Goal: Transaction & Acquisition: Obtain resource

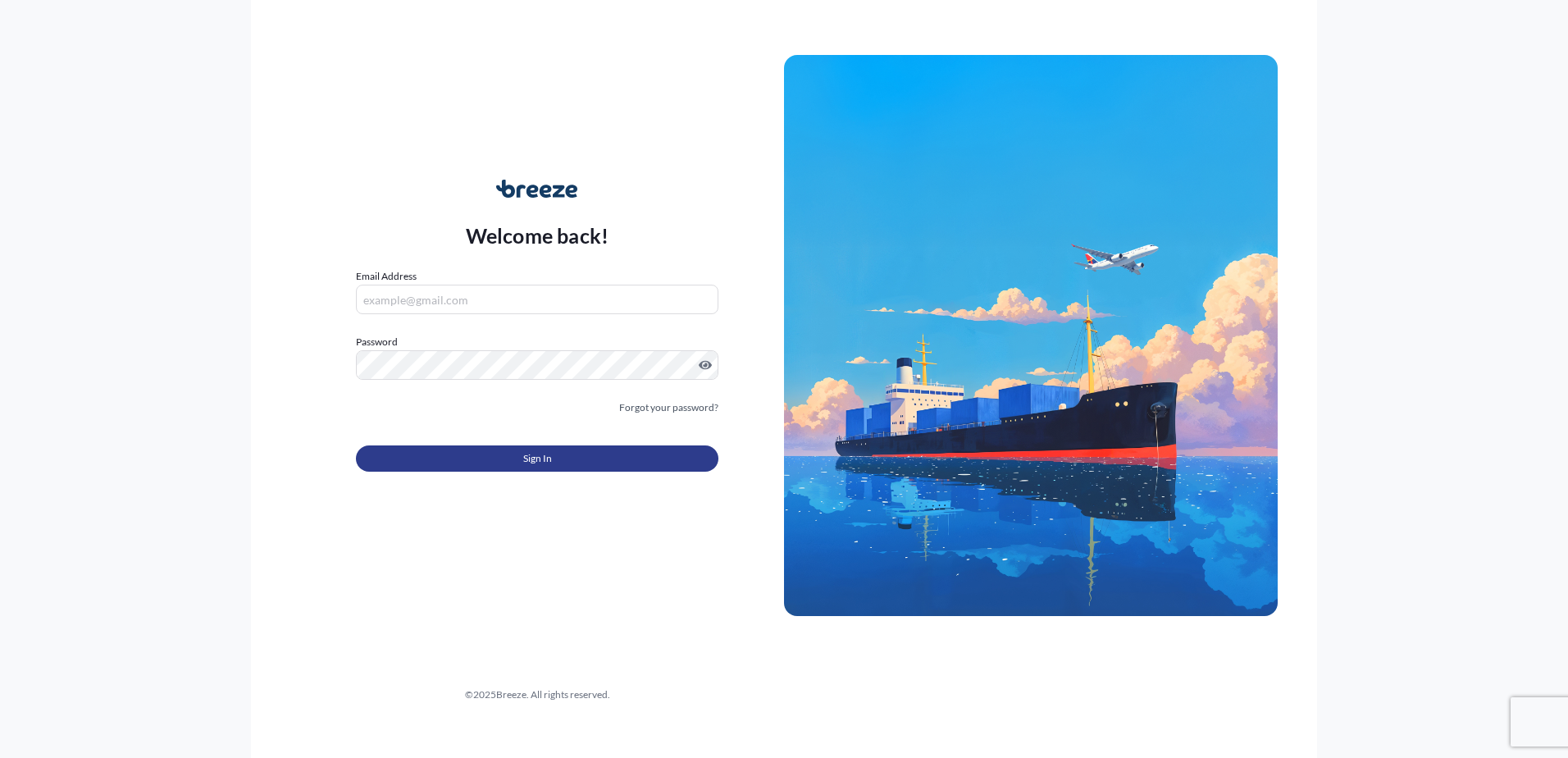
type input "[PERSON_NAME][EMAIL_ADDRESS][PERSON_NAME][DOMAIN_NAME]"
click at [548, 455] on span "Sign In" at bounding box center [538, 458] width 29 height 16
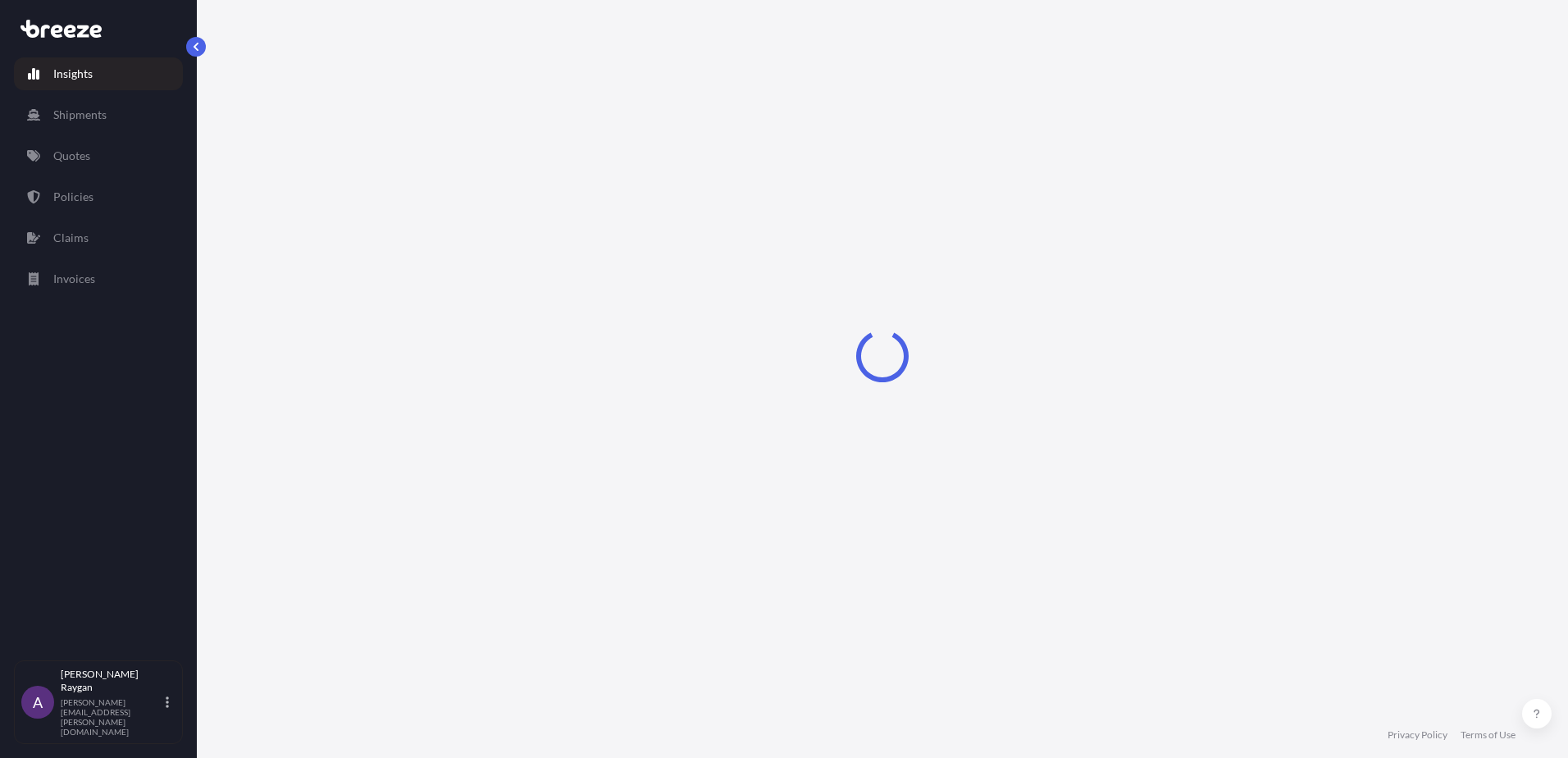
select select "2025"
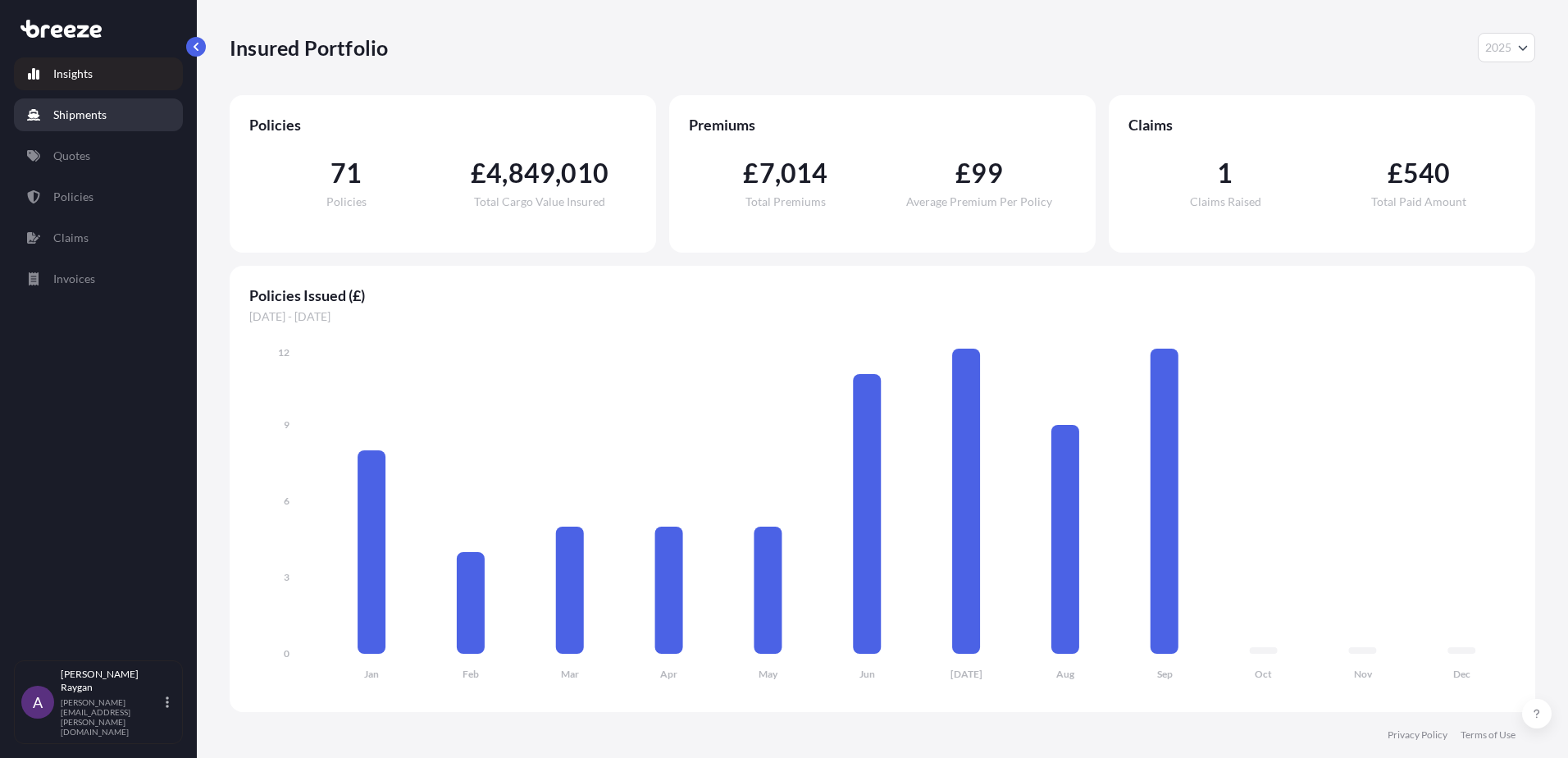
click at [85, 150] on p "Quotes" at bounding box center [72, 155] width 37 height 16
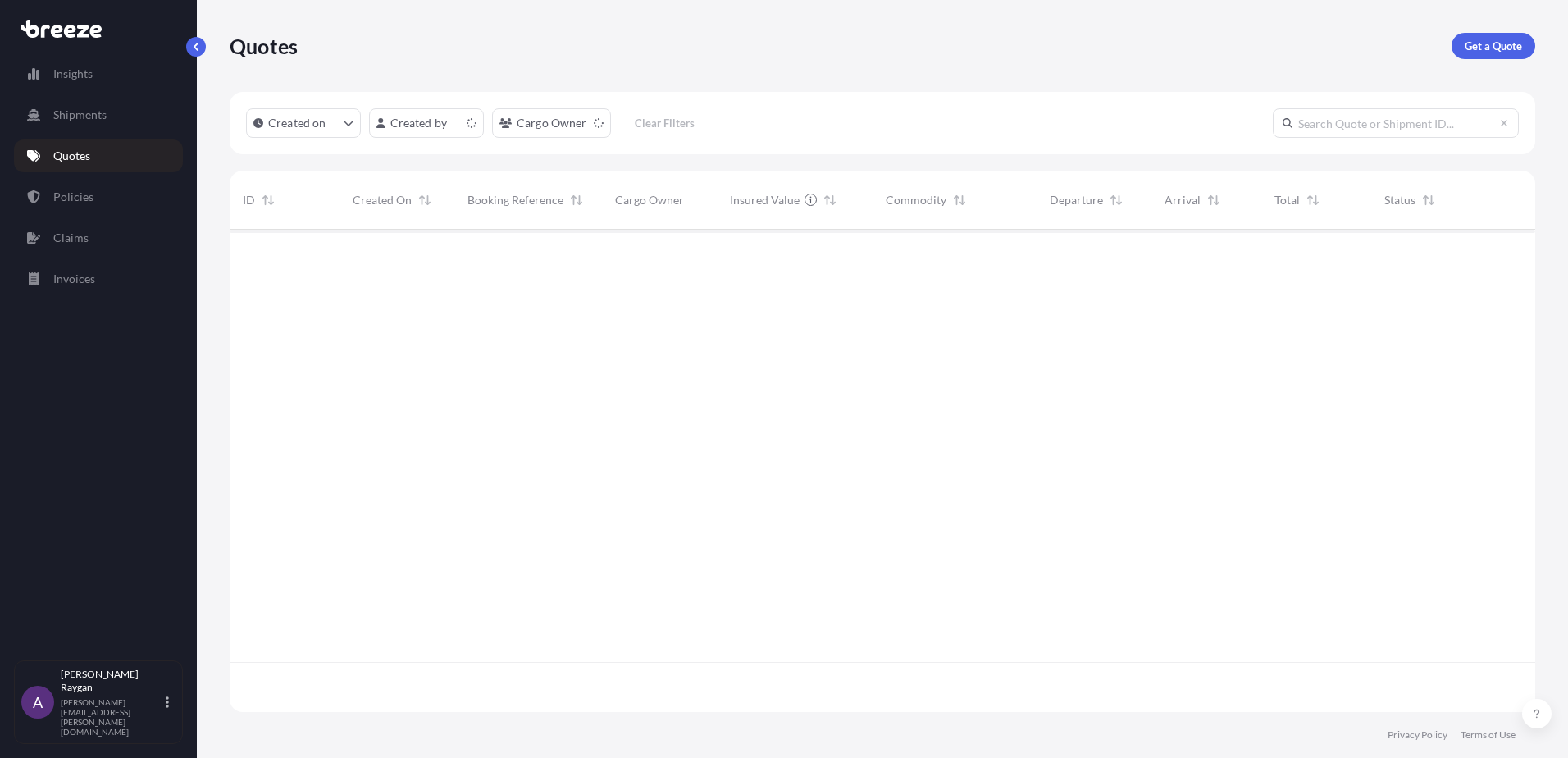
scroll to position [479, 1293]
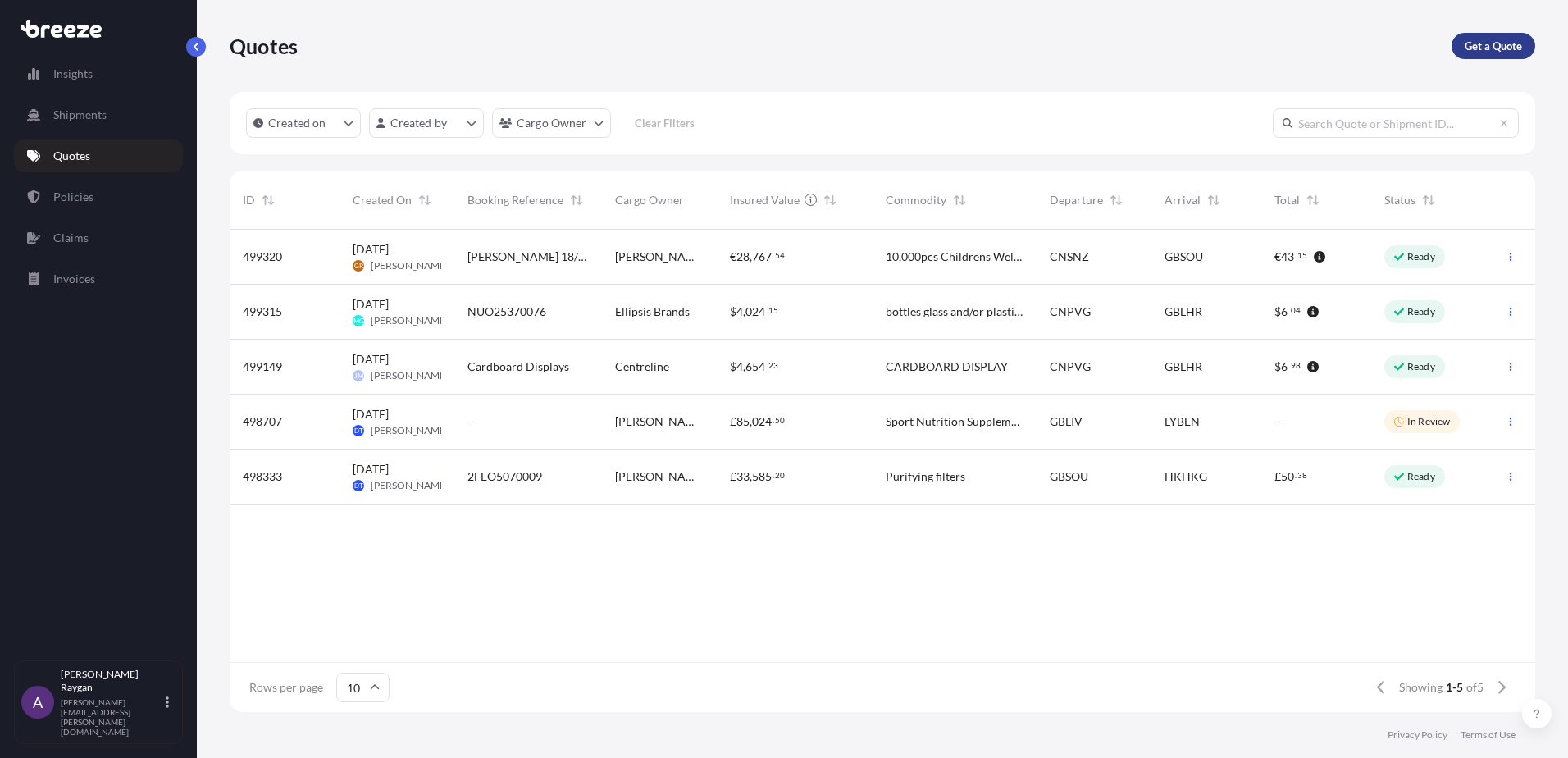
click at [1492, 41] on p "Get a Quote" at bounding box center [1493, 45] width 58 height 16
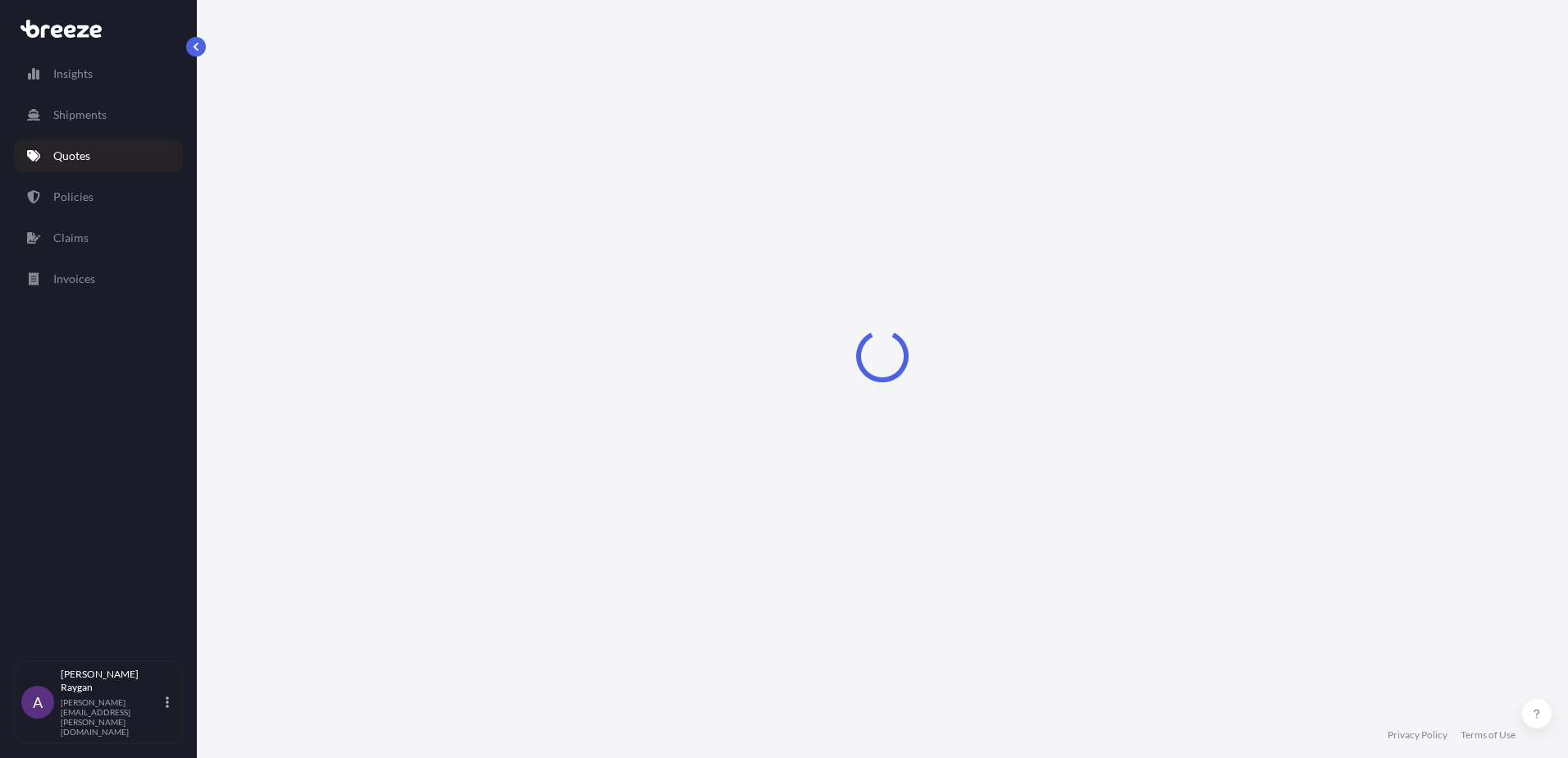
select select "Sea"
select select "1"
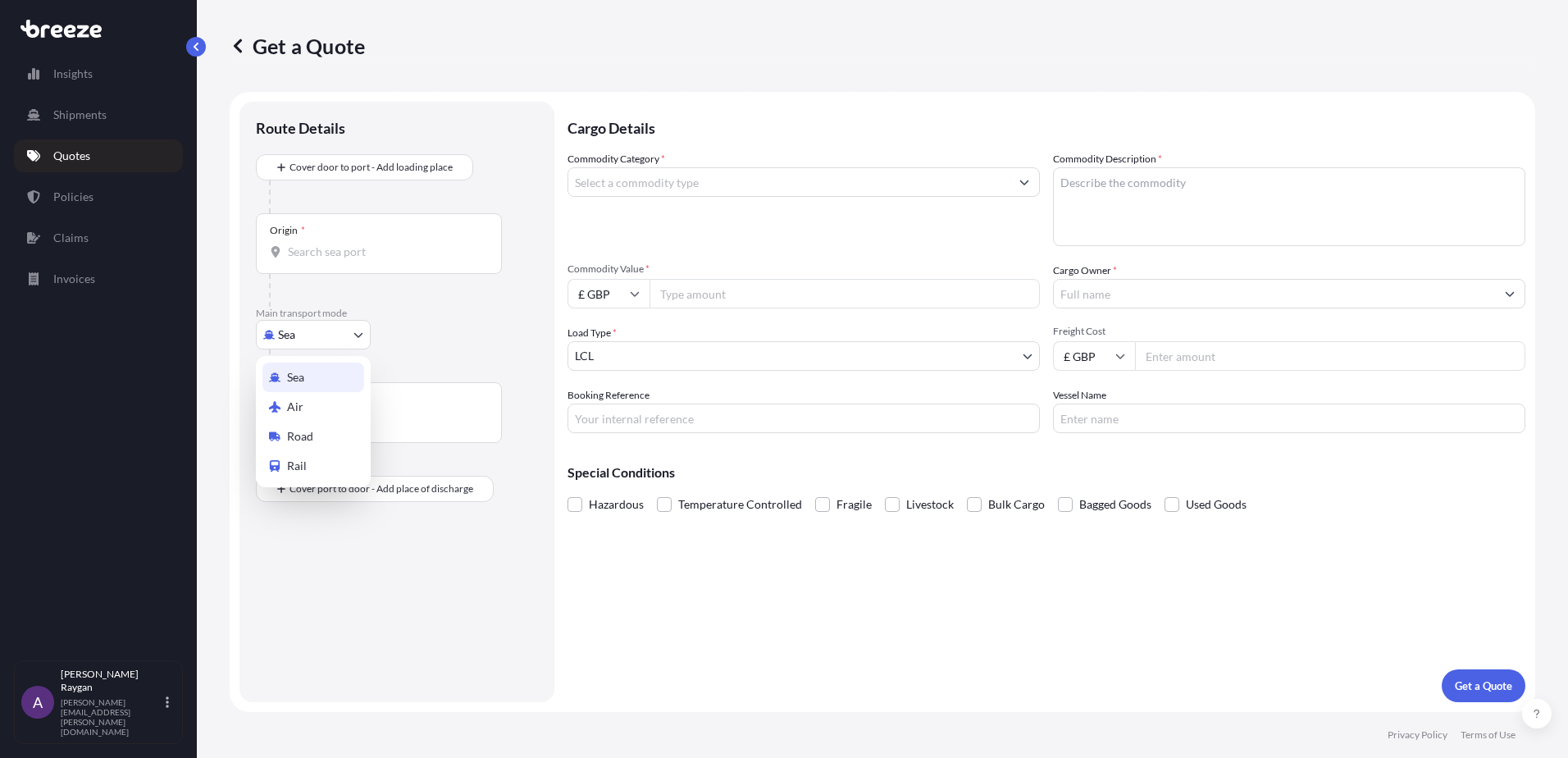
click at [320, 334] on body "Insights Shipments Quotes Policies Claims Invoices A Anthony Raygan [EMAIL_ADDR…" at bounding box center [784, 379] width 1568 height 758
click at [311, 435] on span "Road" at bounding box center [299, 436] width 26 height 16
select select "Road"
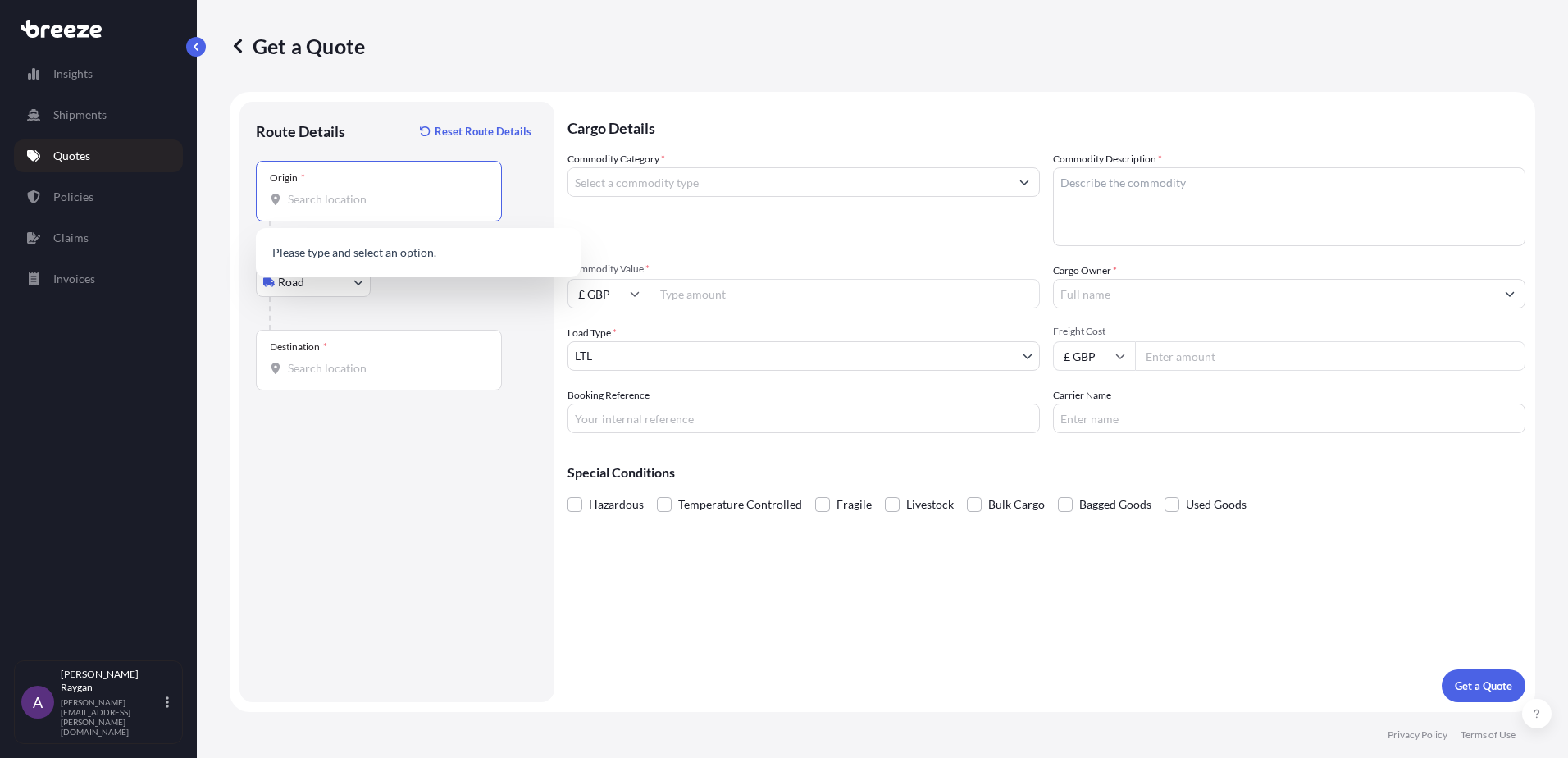
click at [340, 197] on input "Origin *" at bounding box center [384, 198] width 194 height 16
click at [339, 210] on div "Origin *" at bounding box center [379, 191] width 246 height 60
click at [339, 207] on input "Origin * Please select an origin" at bounding box center [384, 198] width 194 height 16
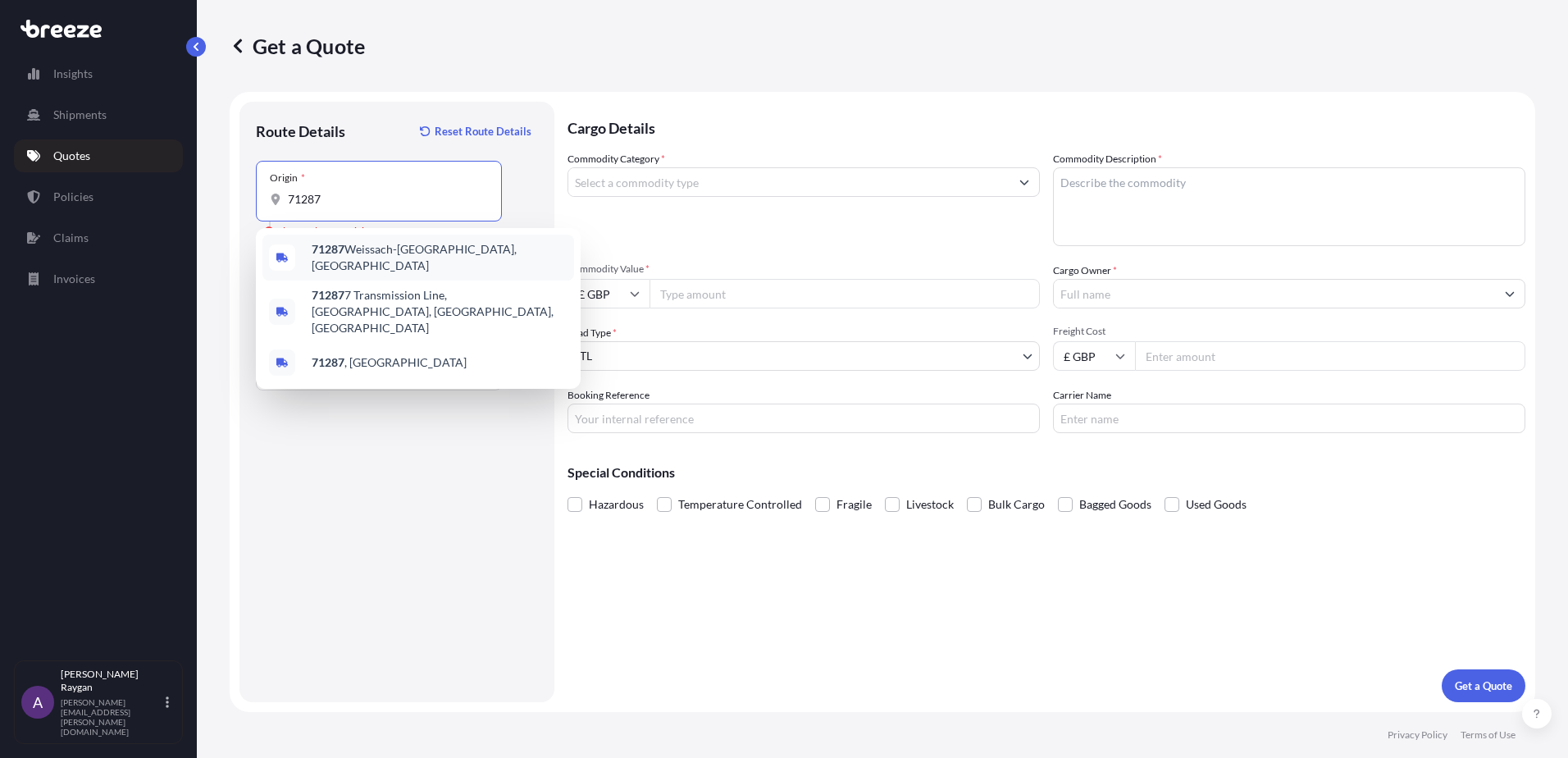
click at [425, 252] on span "71287 Weissach-[GEOGRAPHIC_DATA], [GEOGRAPHIC_DATA]" at bounding box center [439, 258] width 256 height 33
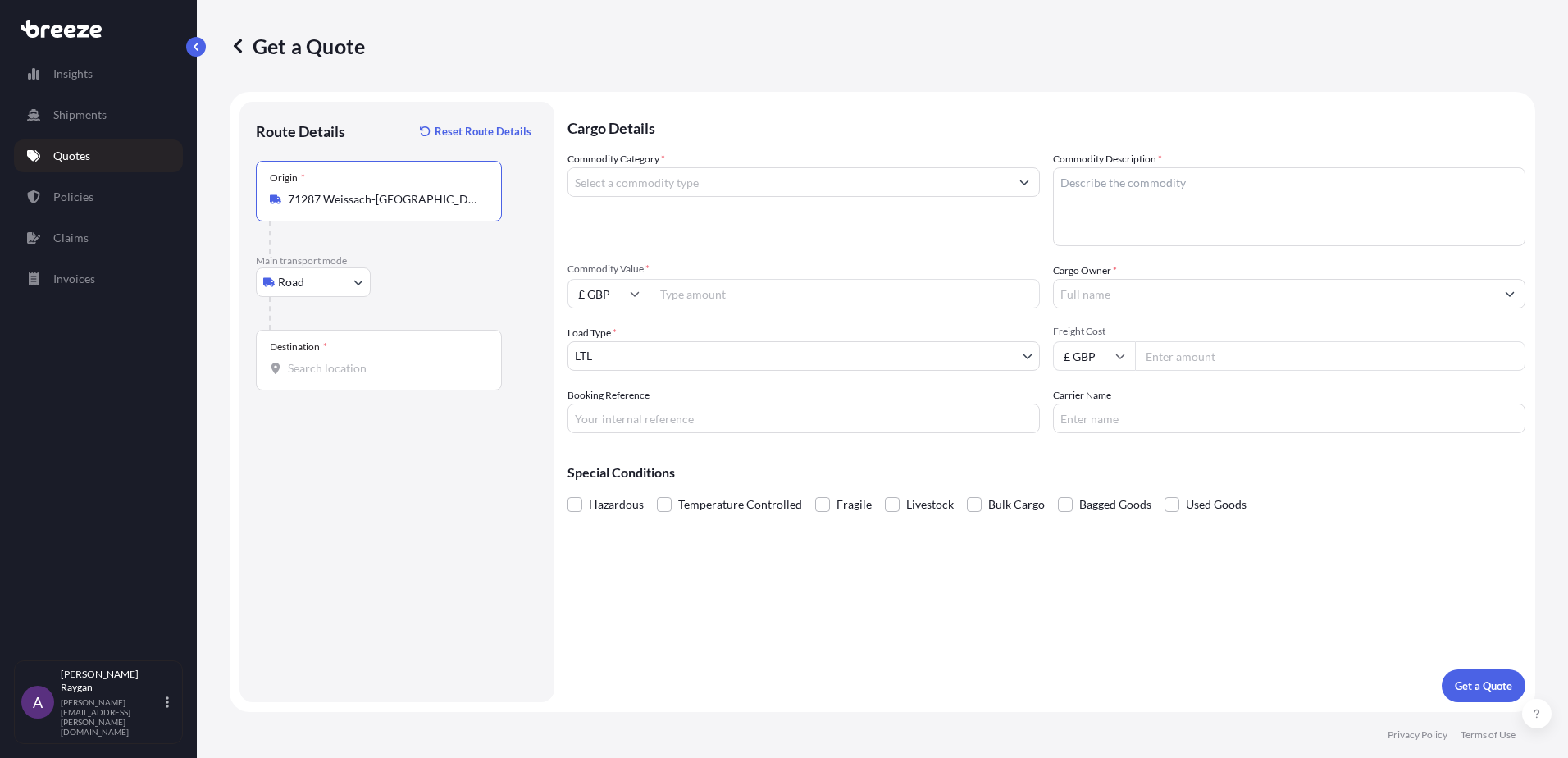
type input "71287 Weissach-[GEOGRAPHIC_DATA], [GEOGRAPHIC_DATA]"
click at [346, 364] on input "Destination *" at bounding box center [384, 368] width 194 height 16
click at [439, 417] on div "Braintree CM7 3RU , [GEOGRAPHIC_DATA]" at bounding box center [418, 423] width 311 height 39
type input "Braintree CM7 3RU, [GEOGRAPHIC_DATA]"
click at [429, 531] on div "Route Details Reset Route Details Place of loading Road Road Rail Origin * 7128…" at bounding box center [397, 402] width 282 height 567
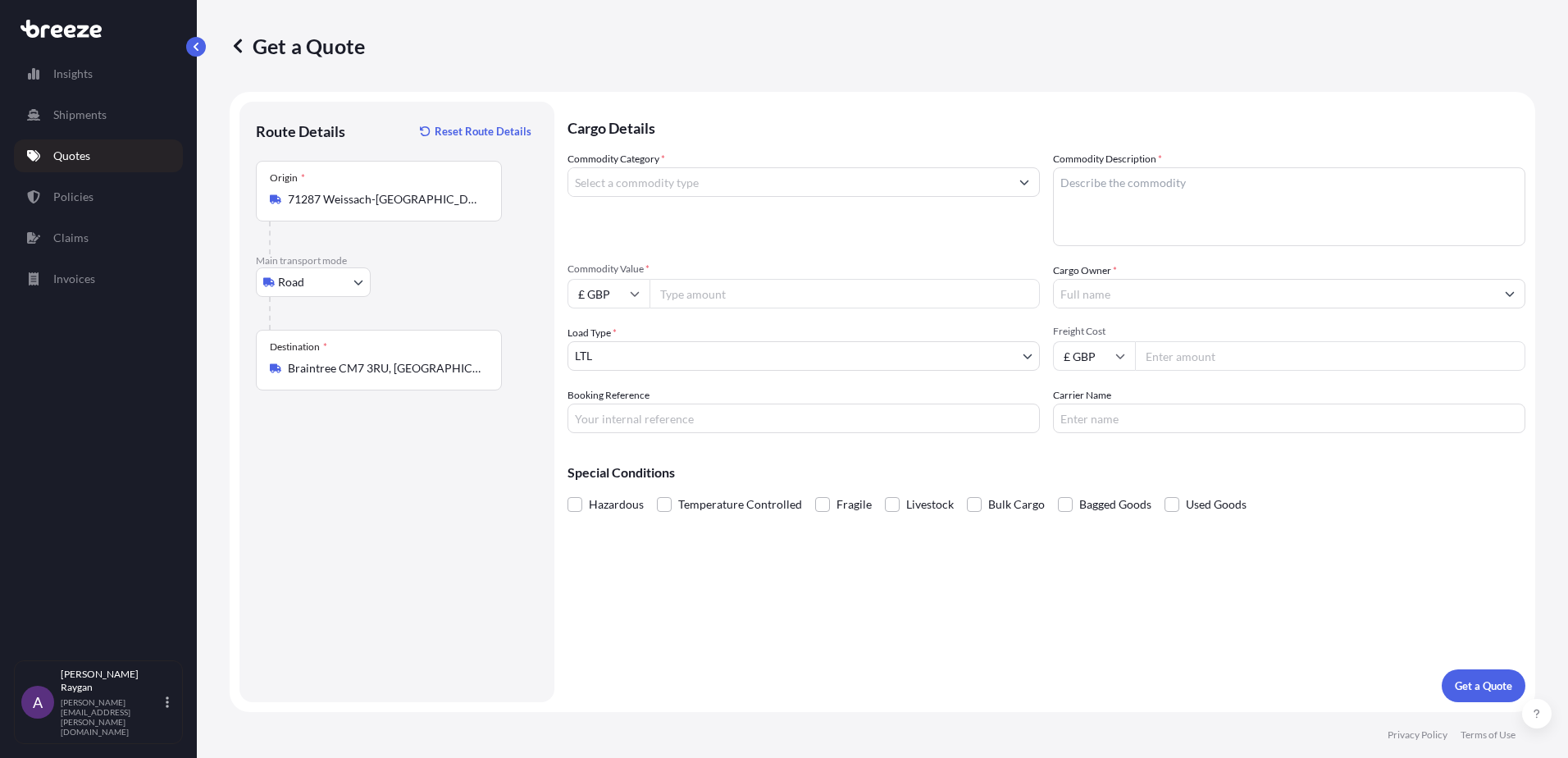
click at [651, 172] on input "Commodity Category *" at bounding box center [789, 182] width 441 height 30
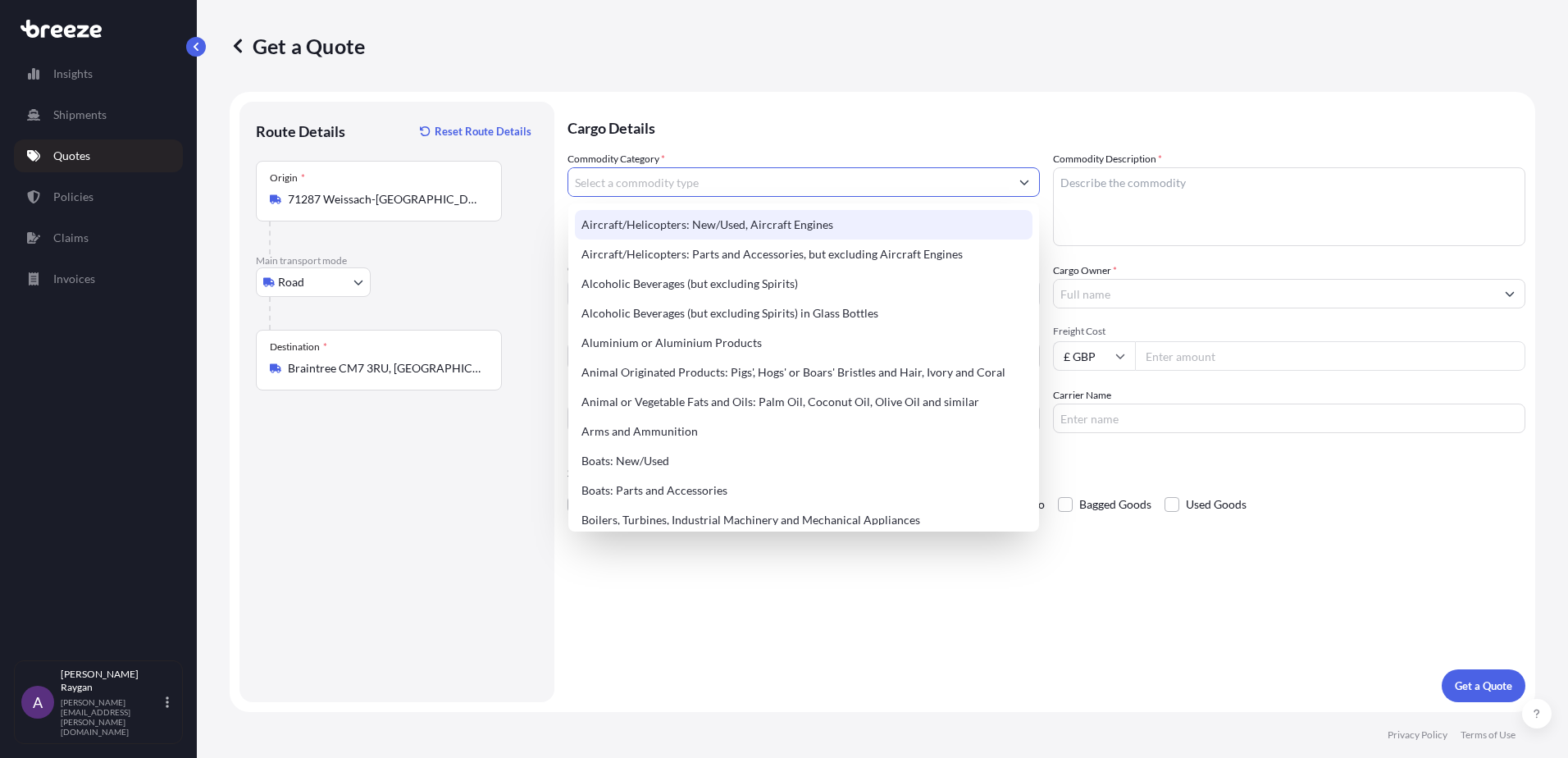
click at [1242, 191] on textarea "Commodity Description *" at bounding box center [1289, 207] width 473 height 79
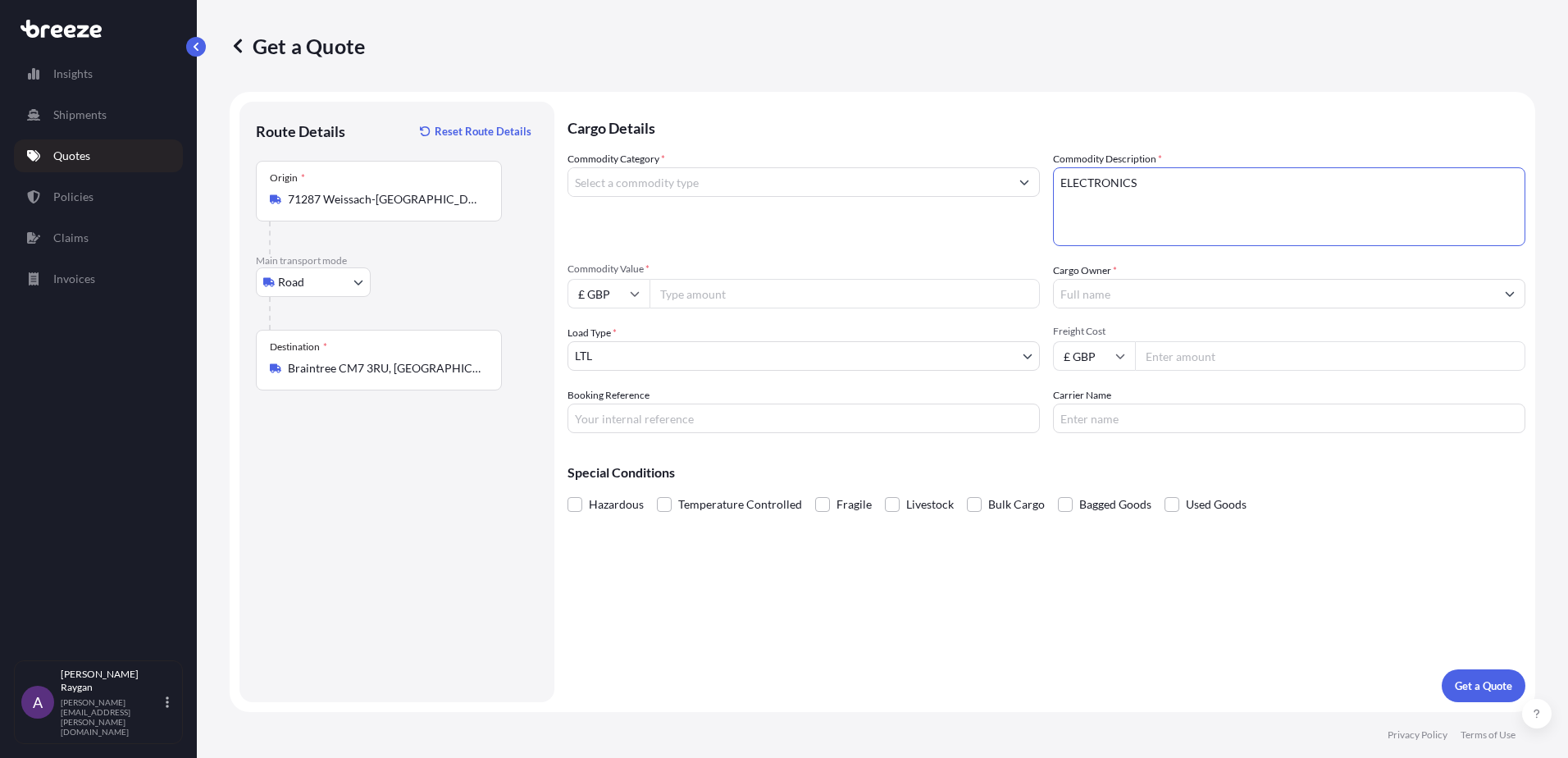
type textarea "ELECTRONICS"
click at [866, 223] on div "Commodity Category *" at bounding box center [803, 197] width 473 height 95
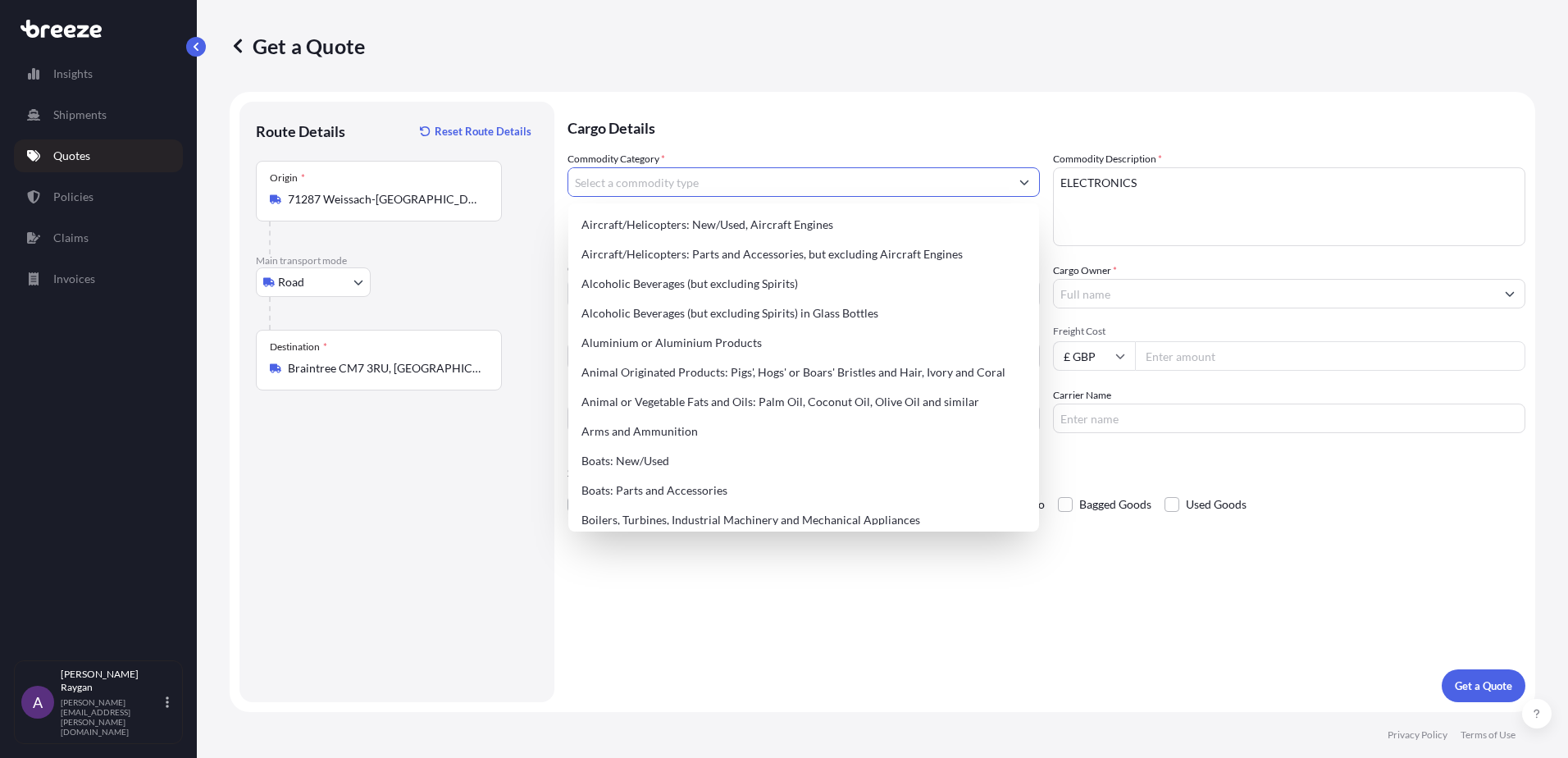
click at [783, 185] on input "Commodity Category *" at bounding box center [789, 182] width 441 height 30
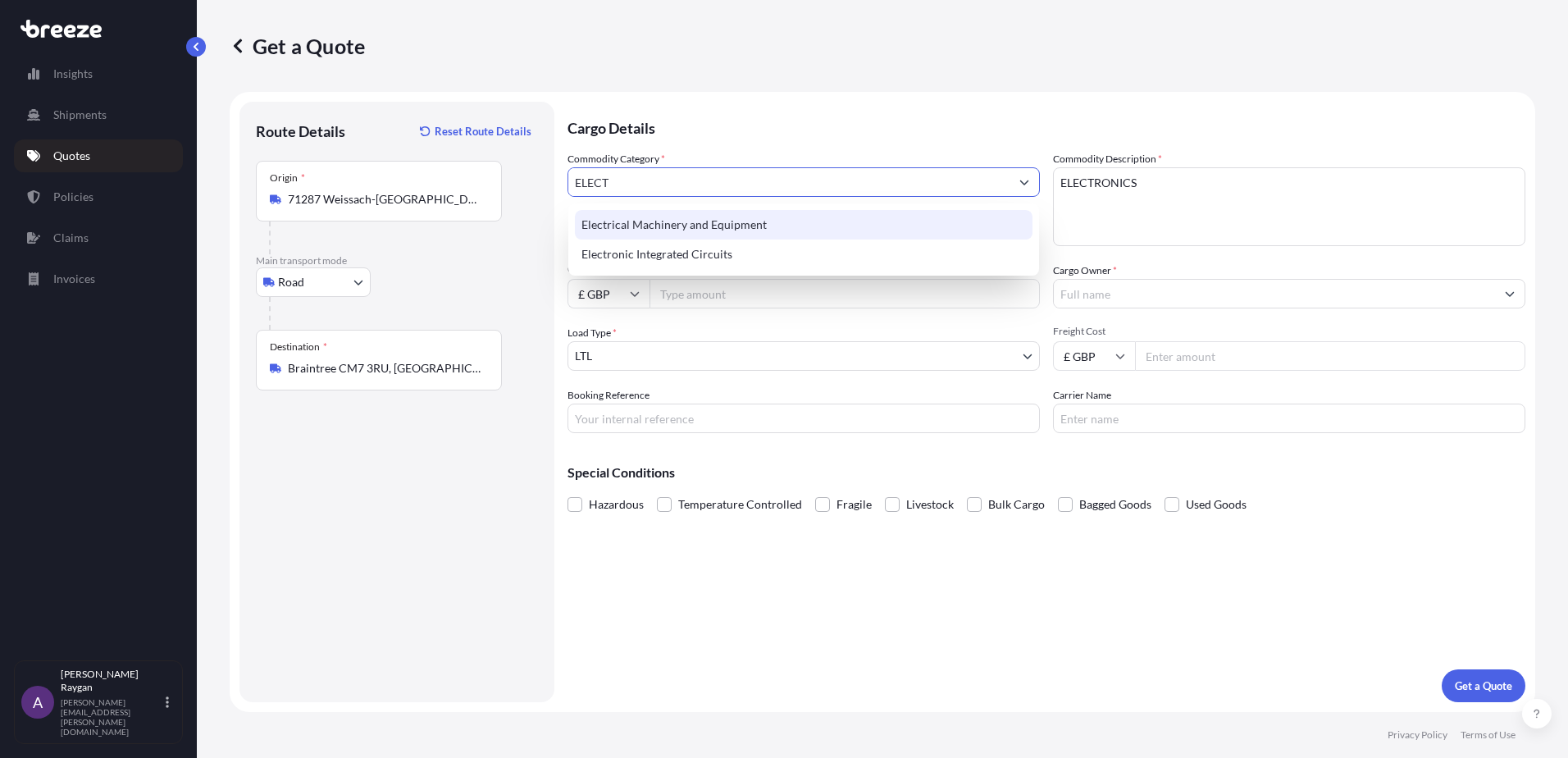
click at [701, 231] on div "Electrical Machinery and Equipment" at bounding box center [803, 224] width 457 height 30
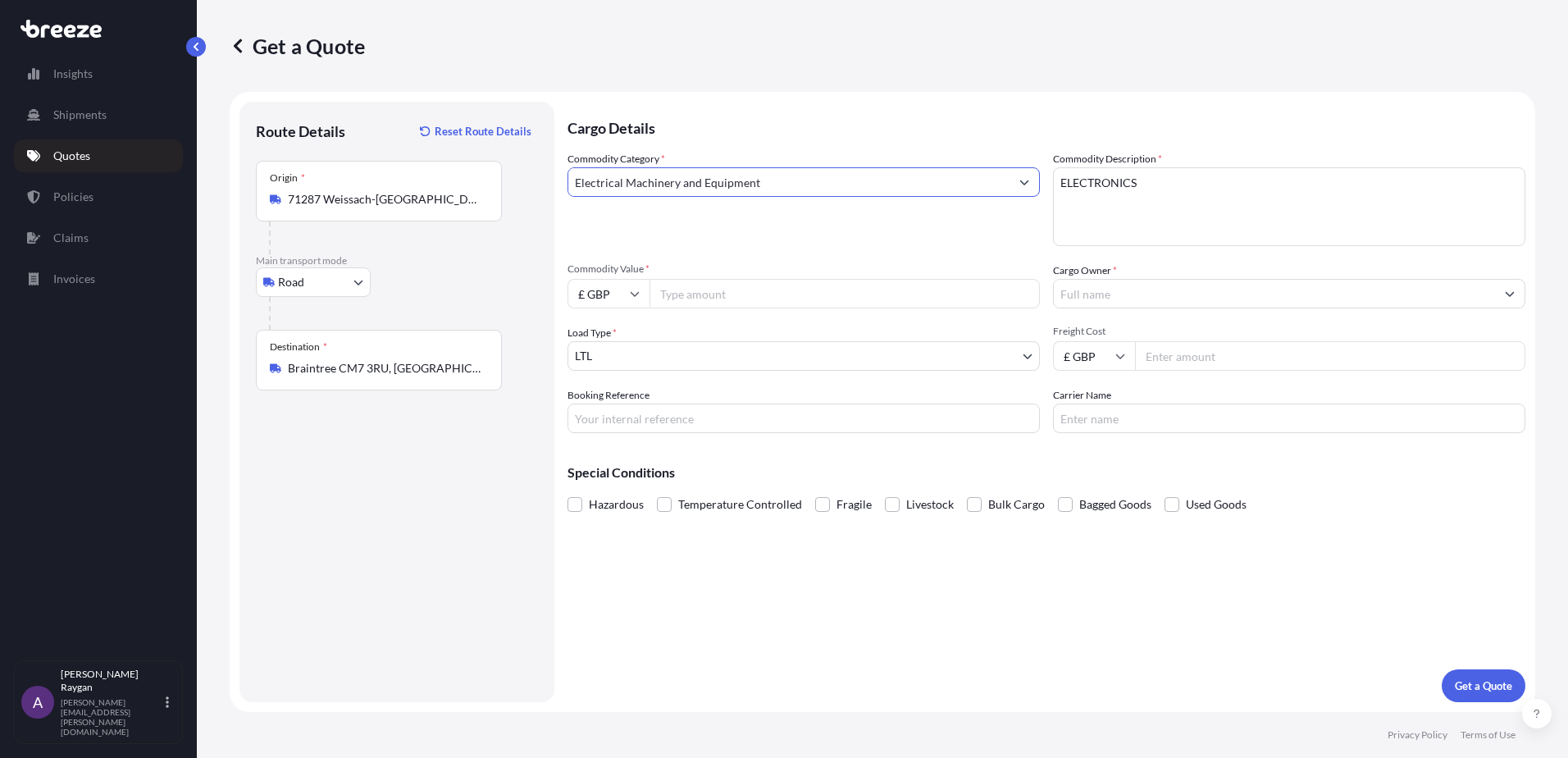
type input "Electrical Machinery and Equipment"
click at [699, 304] on input "Commodity Value *" at bounding box center [844, 293] width 390 height 30
click at [1096, 292] on input "Cargo Owner *" at bounding box center [1274, 293] width 441 height 30
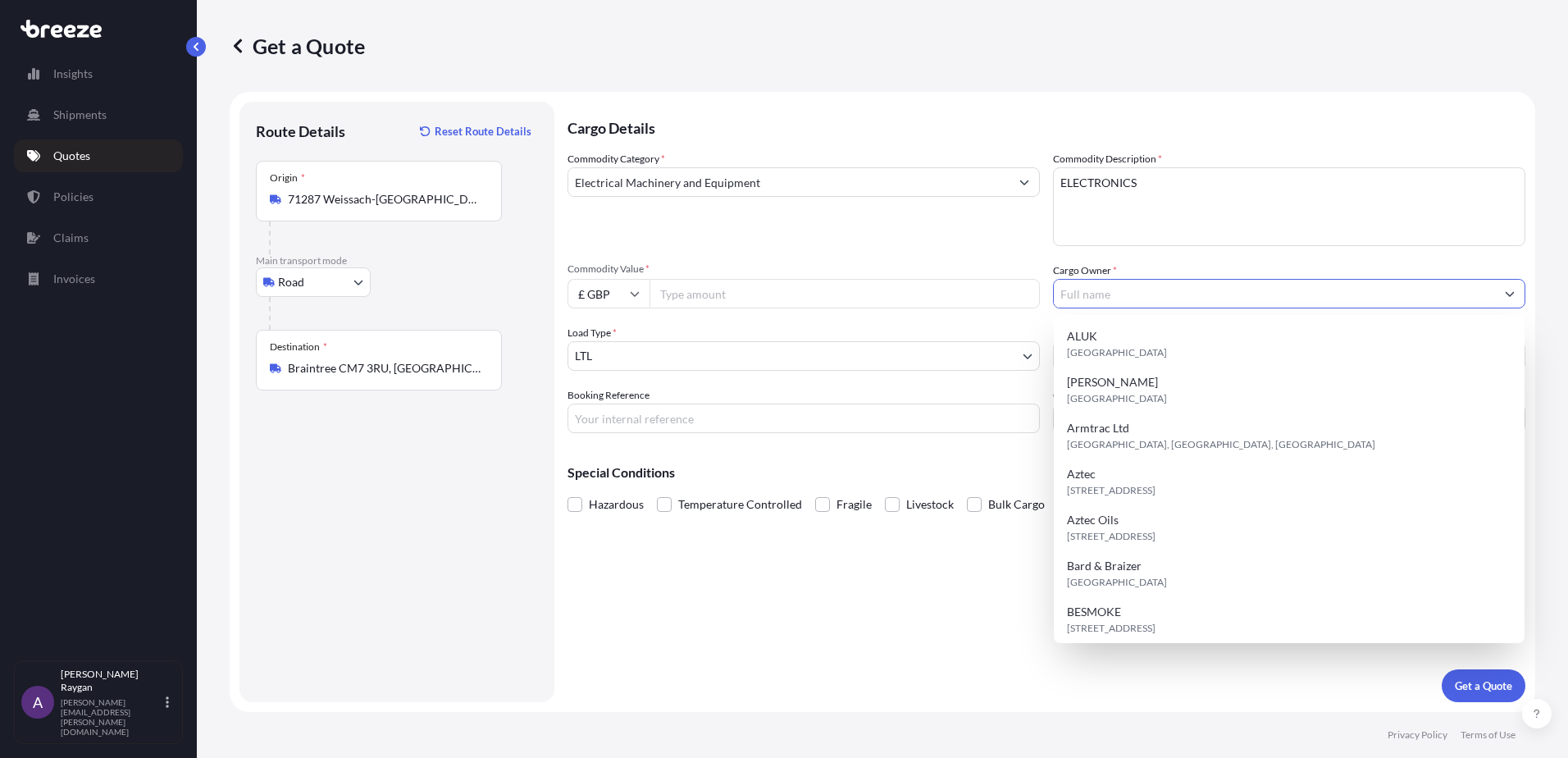
click at [716, 287] on input "Commodity Value *" at bounding box center [844, 293] width 390 height 30
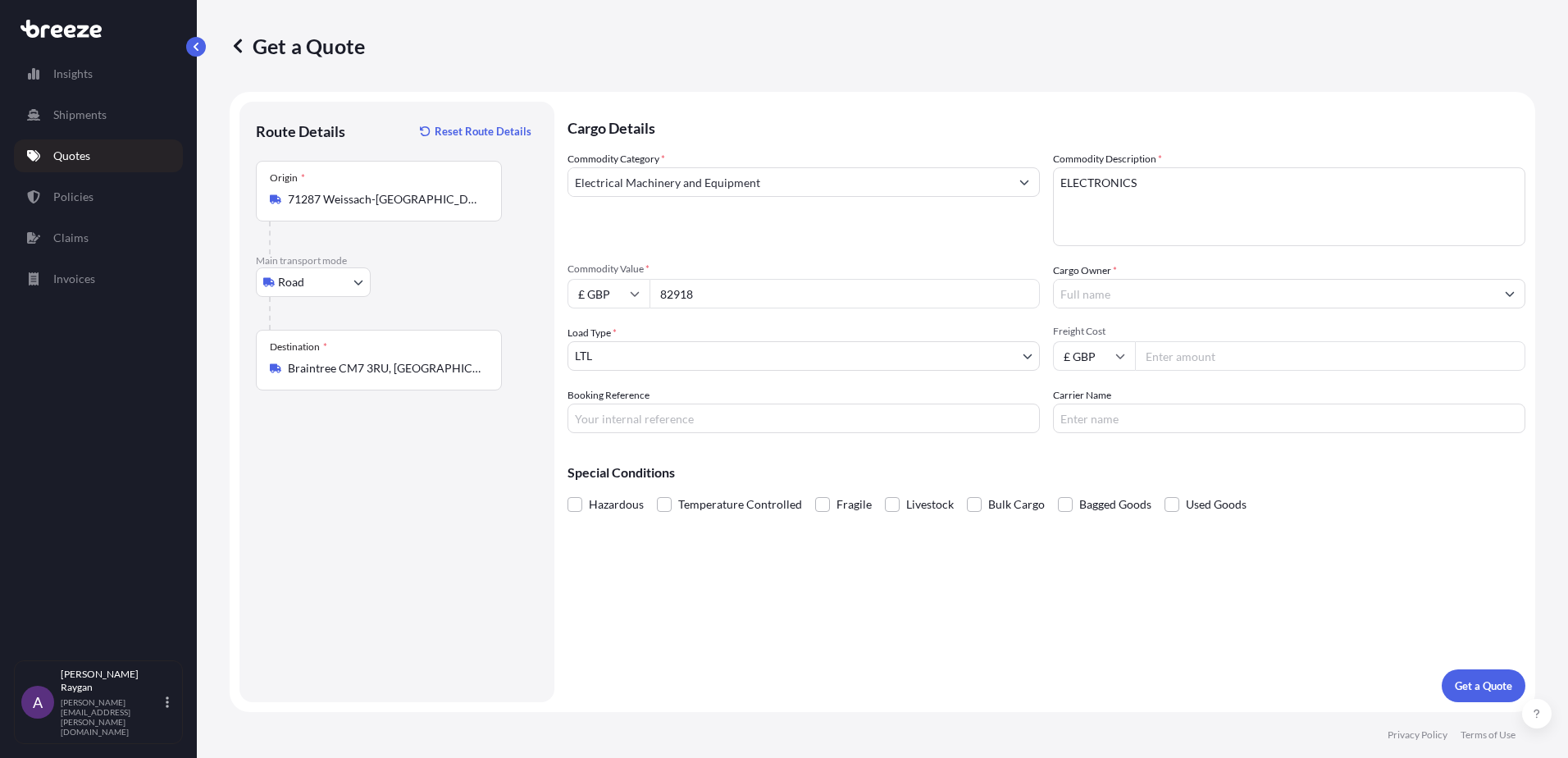
type input "82918"
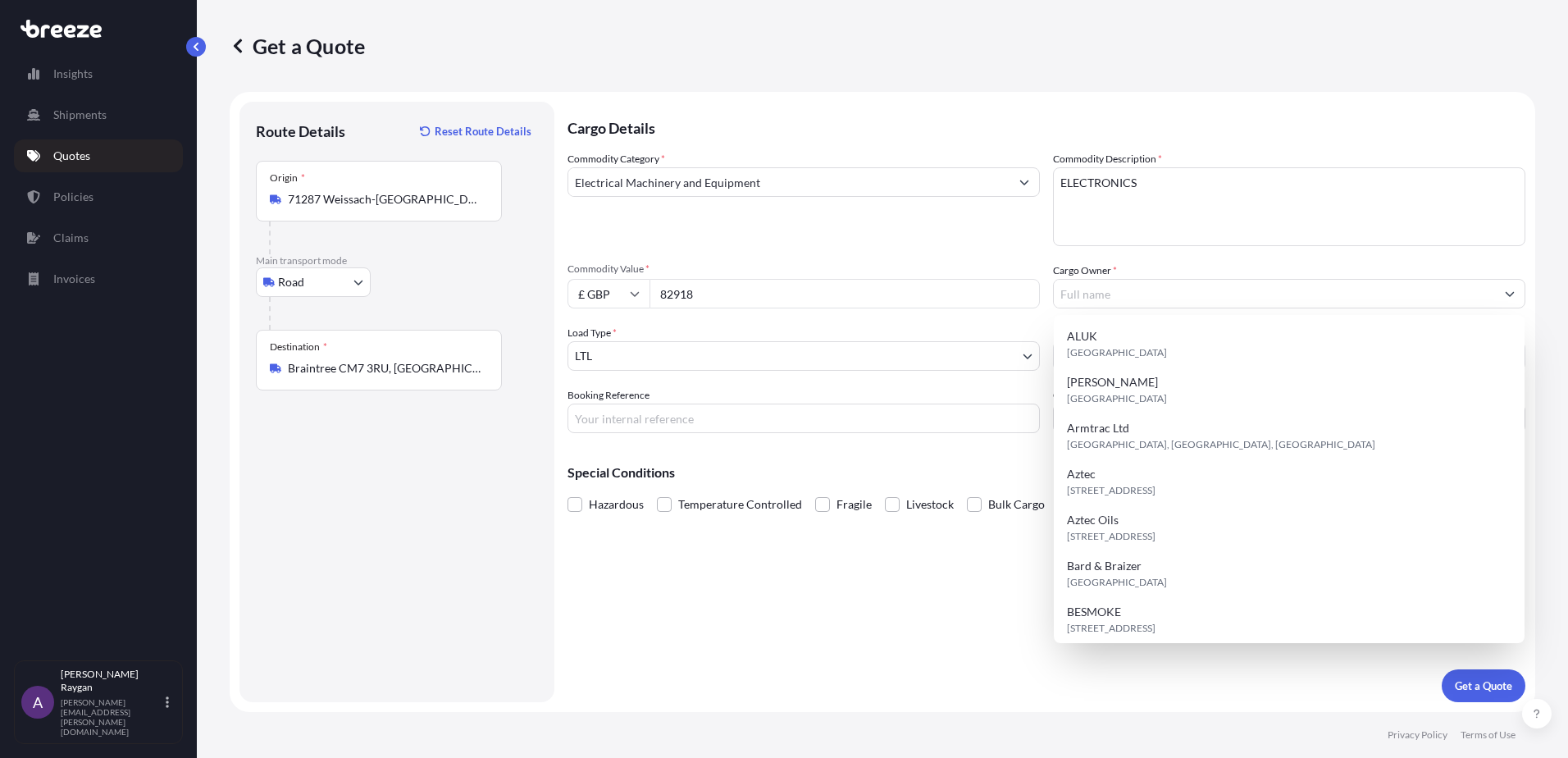
click at [786, 610] on div "Cargo Details Commodity Category * Electrical Machinery and Equipment Commodity…" at bounding box center [1046, 402] width 957 height 600
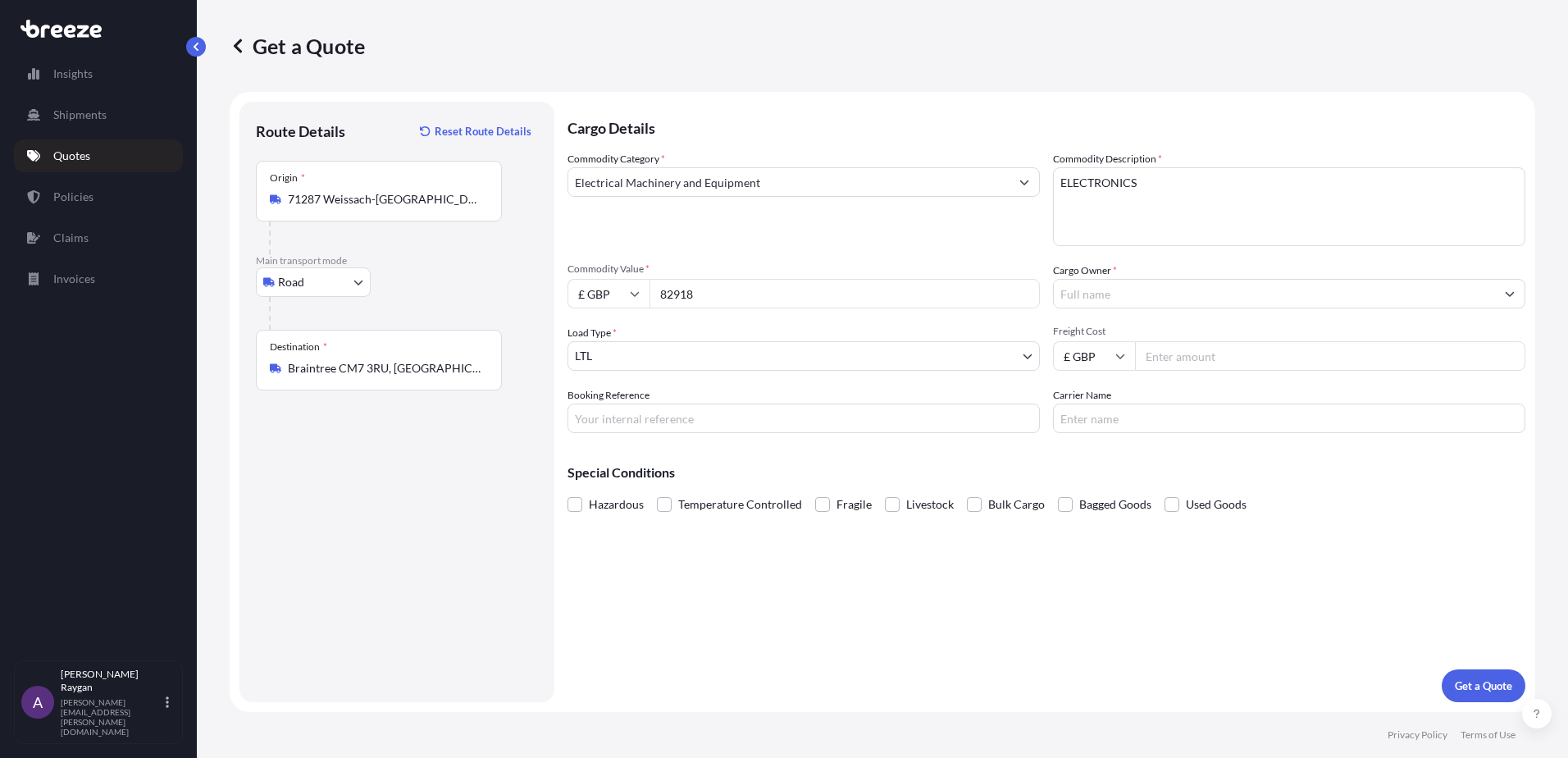
drag, startPoint x: 734, startPoint y: 400, endPoint x: 732, endPoint y: 420, distance: 20.1
click at [734, 410] on div "Booking Reference" at bounding box center [803, 410] width 473 height 46
click at [732, 421] on input "Booking Reference" at bounding box center [803, 418] width 473 height 30
click at [720, 411] on input "Booking Reference" at bounding box center [803, 418] width 473 height 30
type input "2FIR5090034"
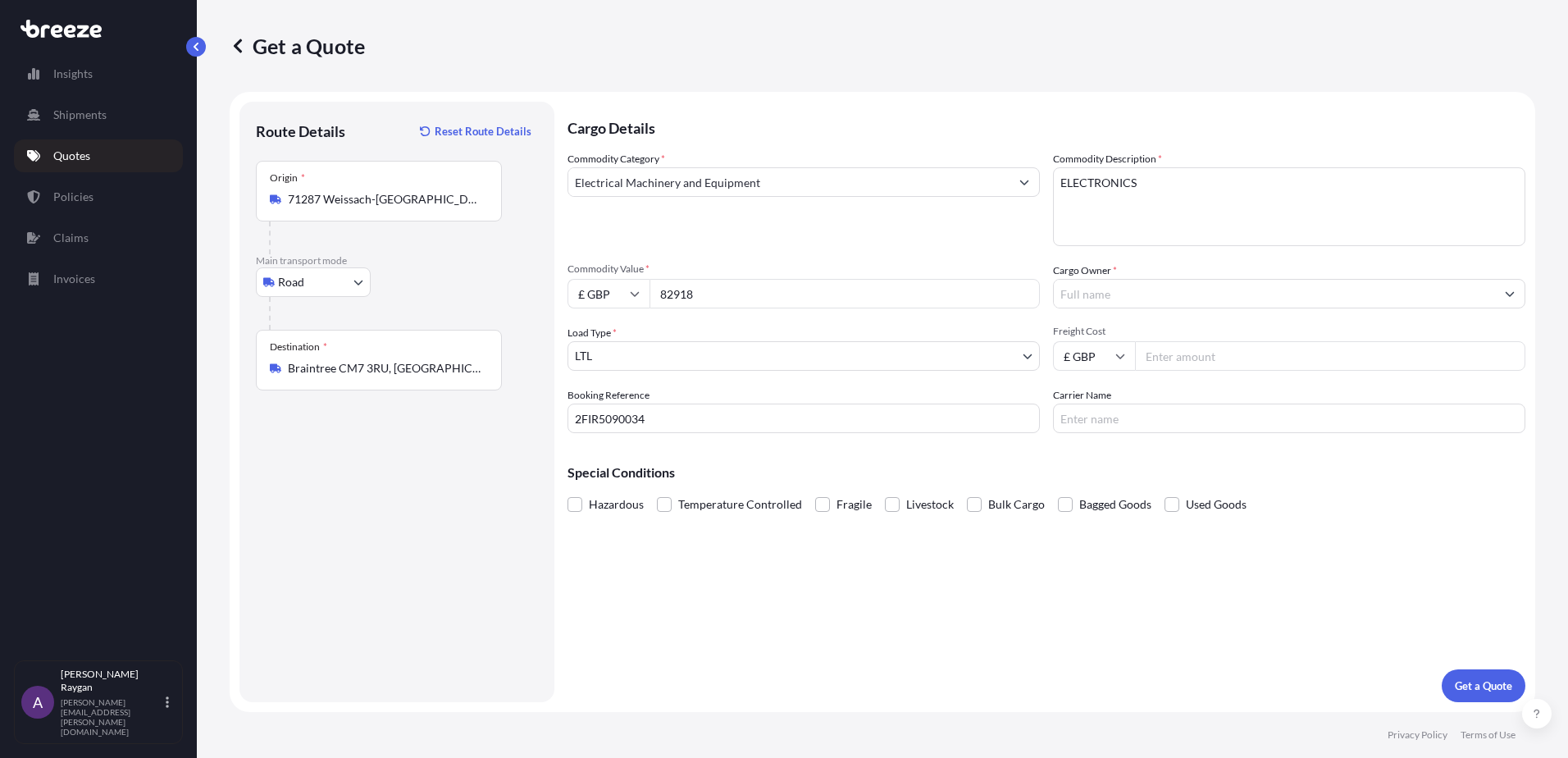
click at [559, 580] on form "Route Details Reset Route Details Place of loading Road Road Rail Origin * 7128…" at bounding box center [883, 402] width 1305 height 620
click at [1186, 503] on span "Used Goods" at bounding box center [1215, 504] width 60 height 25
click at [1164, 492] on input "Used Goods" at bounding box center [1164, 492] width 0 height 0
click at [1160, 560] on div "Cargo Details Commodity Category * Electrical Machinery and Equipment Commodity…" at bounding box center [1046, 402] width 957 height 600
click at [1144, 424] on input "Carrier Name" at bounding box center [1289, 418] width 473 height 30
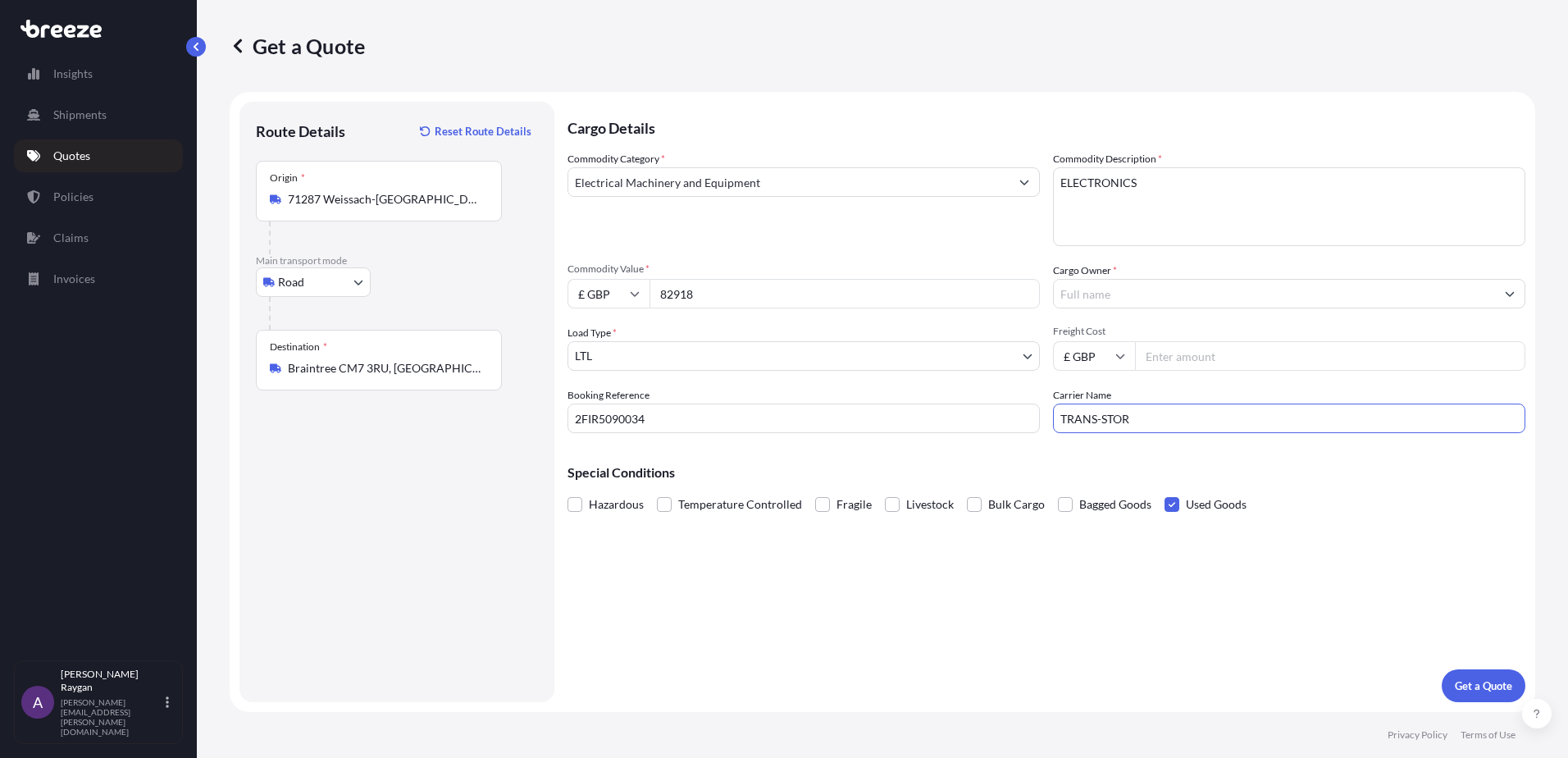
type input "TRANS-STOR"
click at [1118, 293] on input "Cargo Owner *" at bounding box center [1274, 293] width 441 height 30
click at [1150, 276] on div "Cargo Owner *" at bounding box center [1289, 286] width 473 height 46
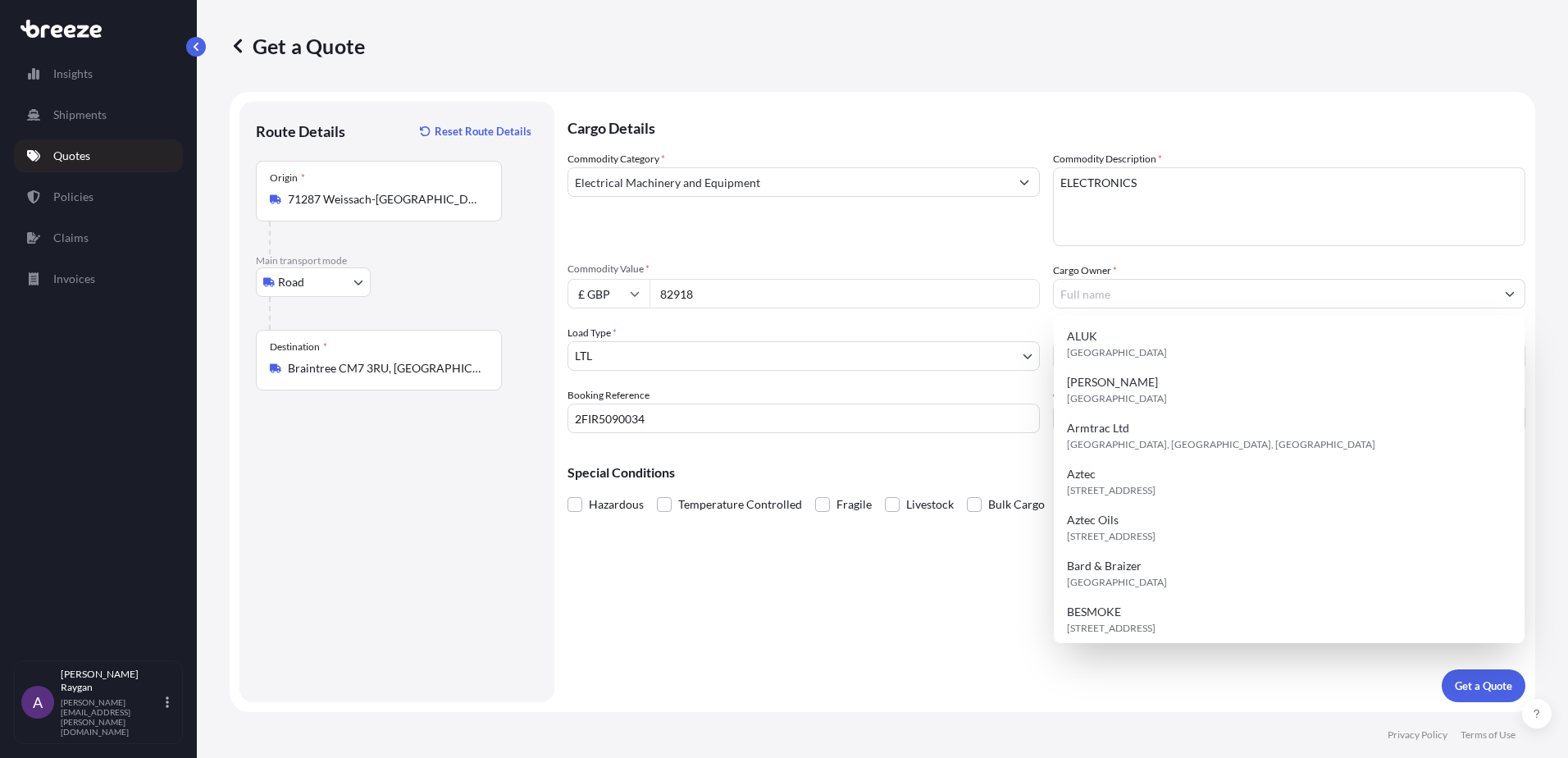
click at [1152, 298] on input "Cargo Owner *" at bounding box center [1274, 293] width 441 height 30
paste input "KOcycle Ltd"
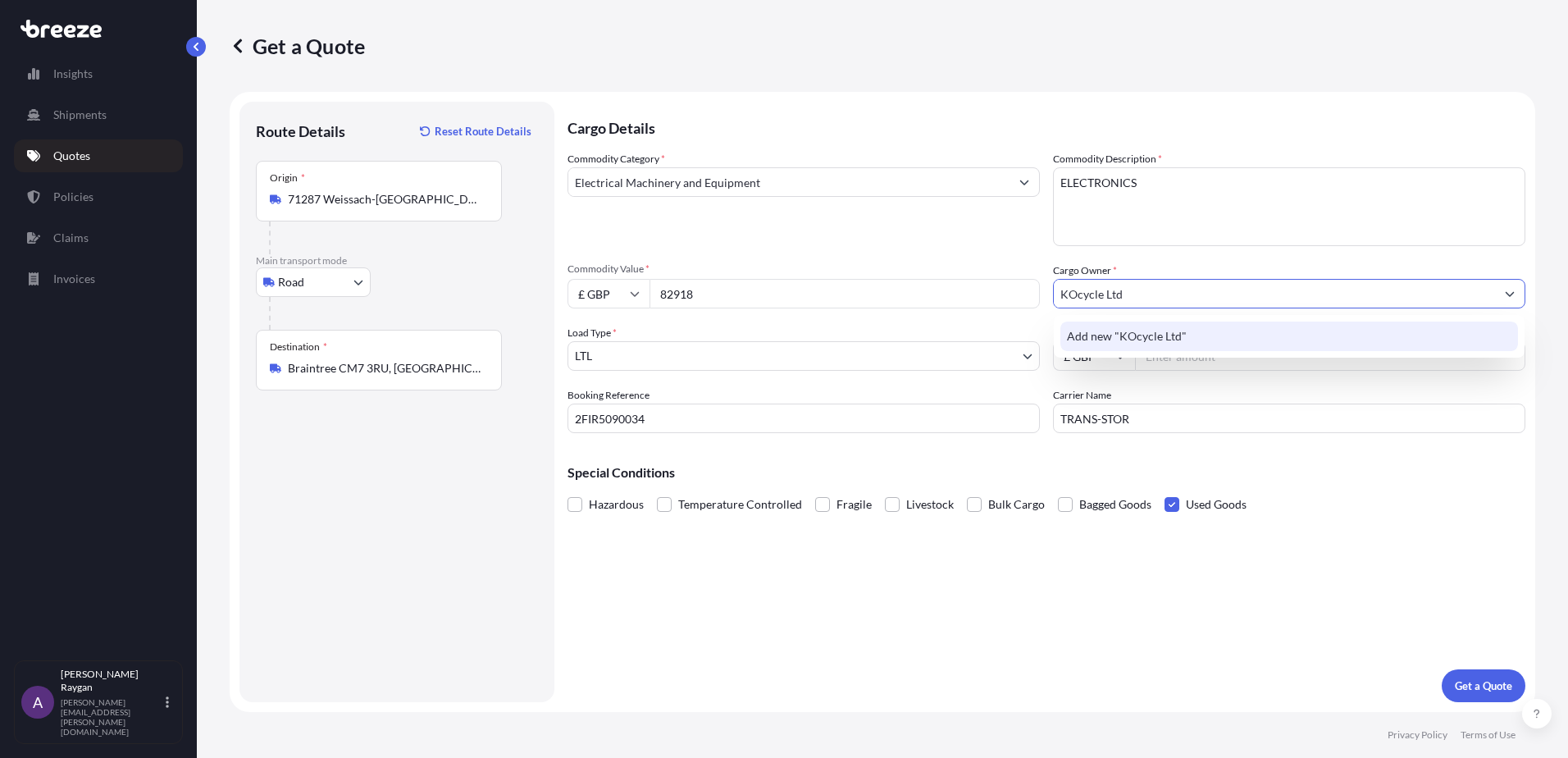
click at [1147, 338] on span "Add new "KOcycle Ltd"" at bounding box center [1126, 335] width 120 height 16
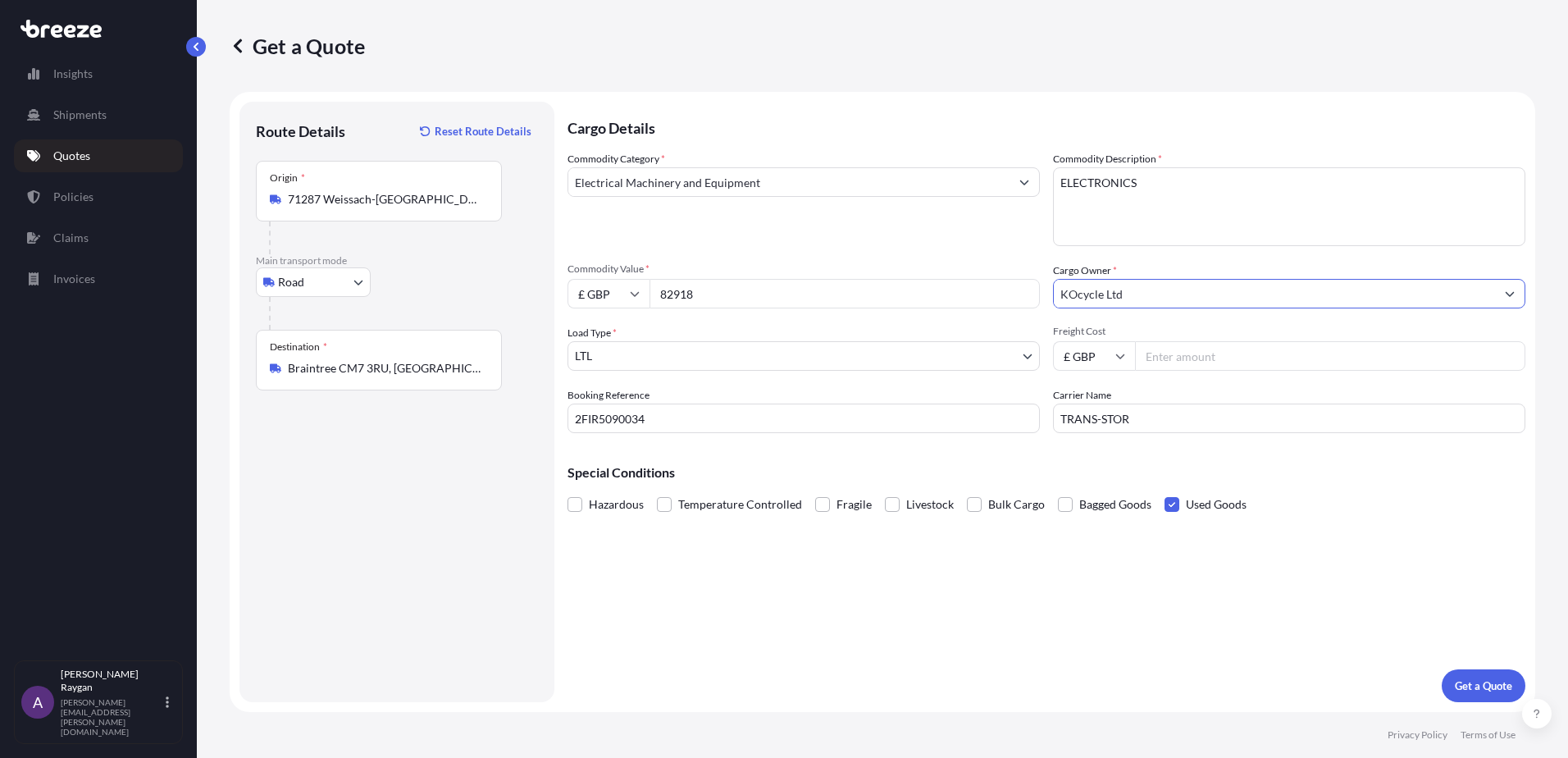
type input "KOcycle Ltd"
click at [1204, 361] on input "Freight Cost" at bounding box center [1329, 356] width 390 height 30
type input "2985"
click at [1125, 609] on div "Cargo Details Commodity Category * Electrical Machinery and Equipment Commodity…" at bounding box center [1046, 402] width 957 height 600
click at [1489, 684] on p "Get a Quote" at bounding box center [1484, 685] width 58 height 16
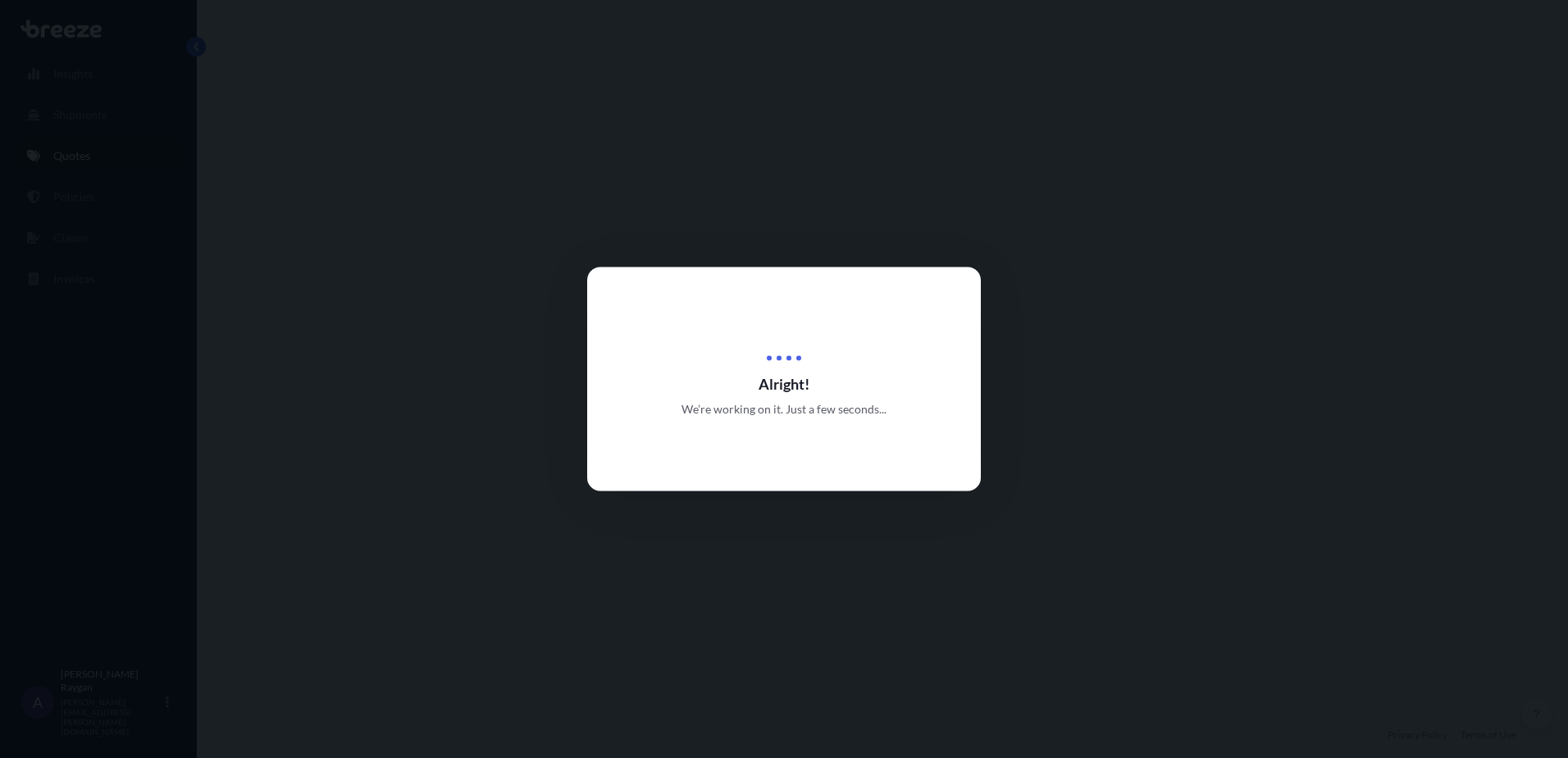
select select "Road"
select select "1"
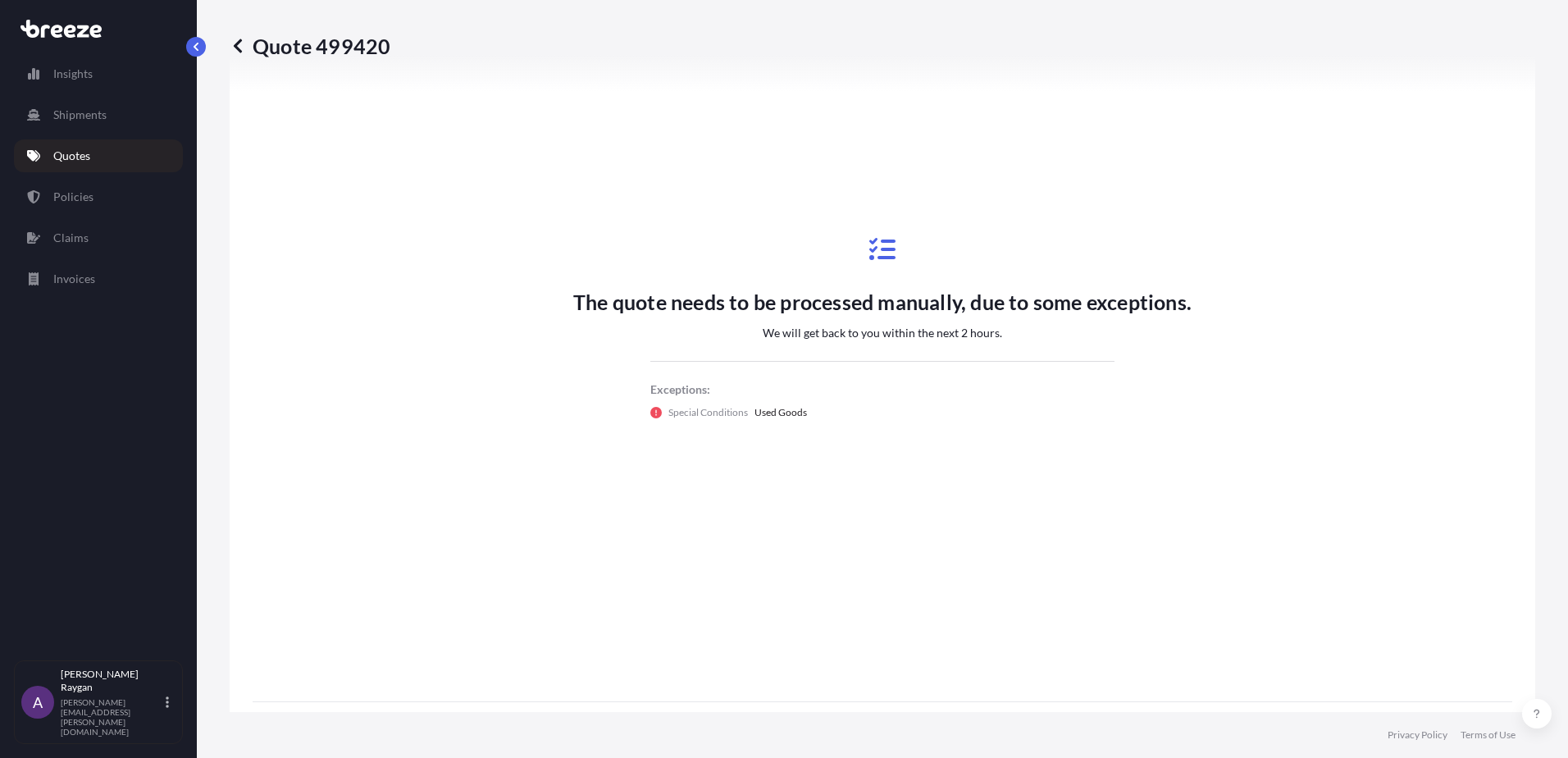
scroll to position [694, 0]
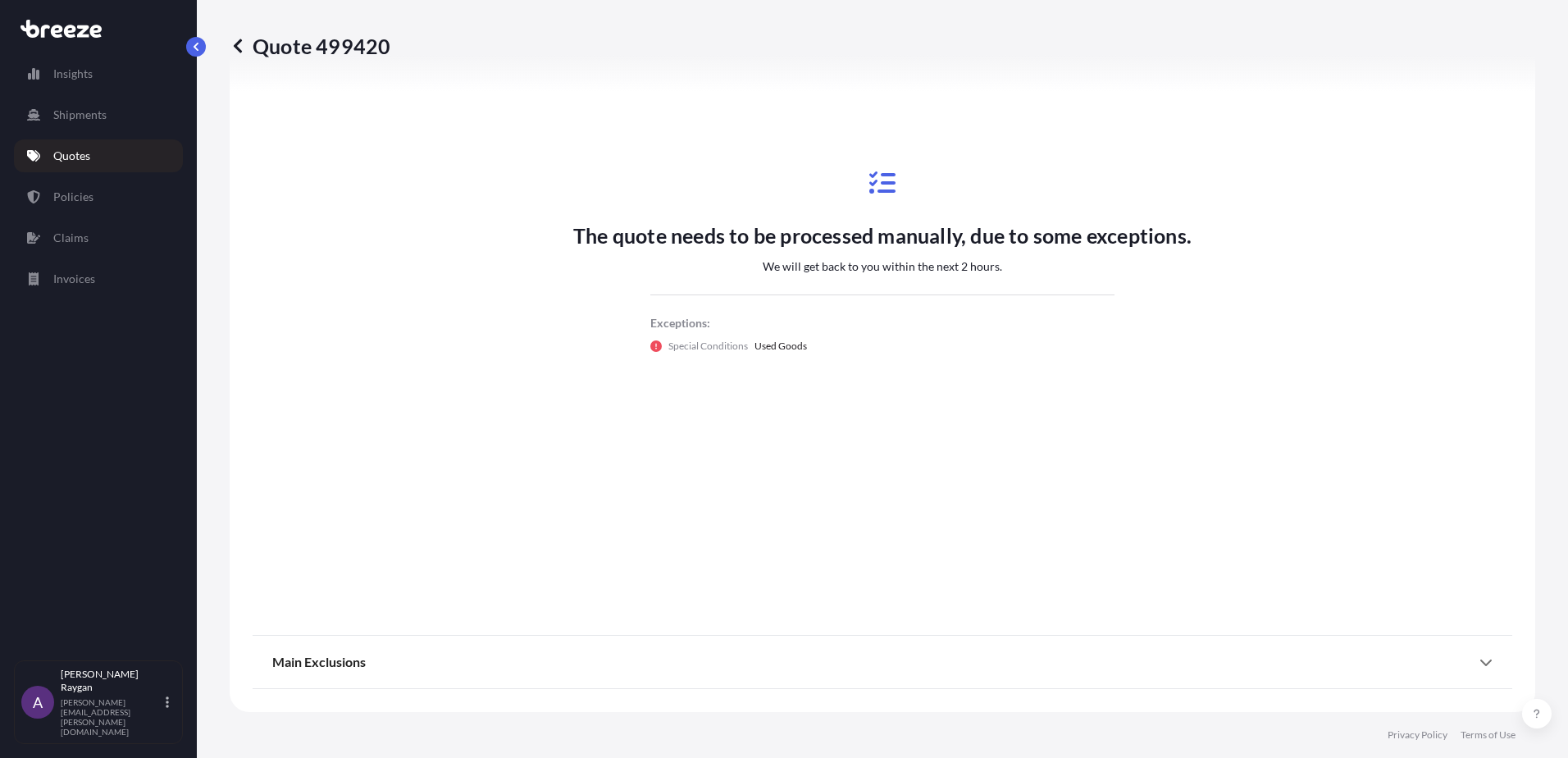
click at [713, 535] on div "The quote needs to be processed manually, due to some exceptions. We will get b…" at bounding box center [883, 262] width 1259 height 713
